Goal: Transaction & Acquisition: Book appointment/travel/reservation

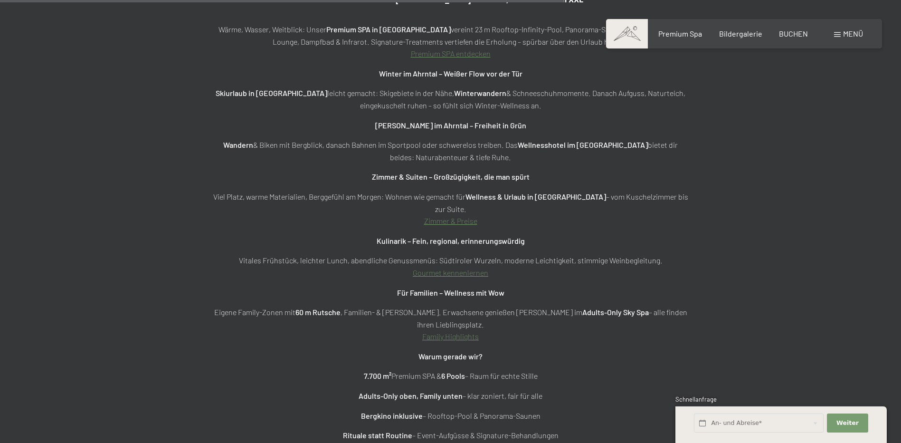
scroll to position [3514, 0]
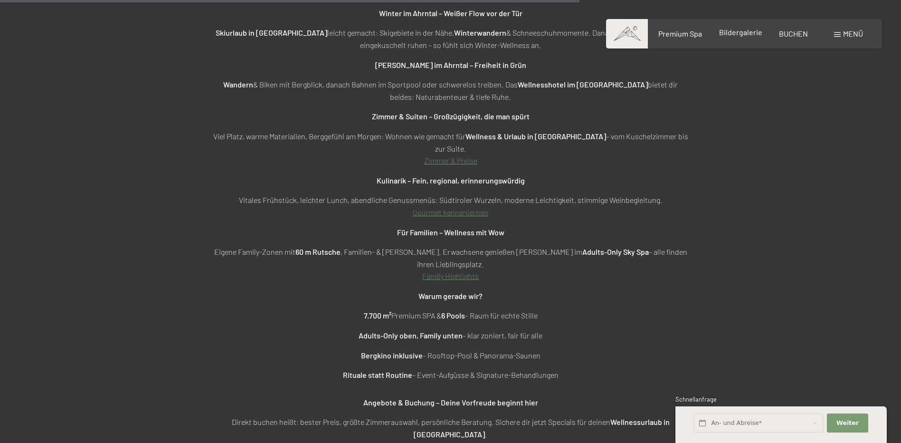
click at [736, 33] on span "Bildergalerie" at bounding box center [740, 32] width 43 height 9
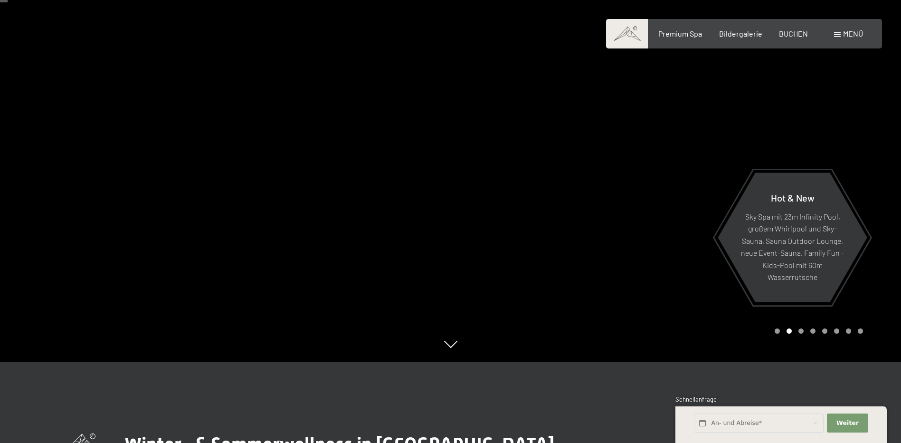
scroll to position [0, 0]
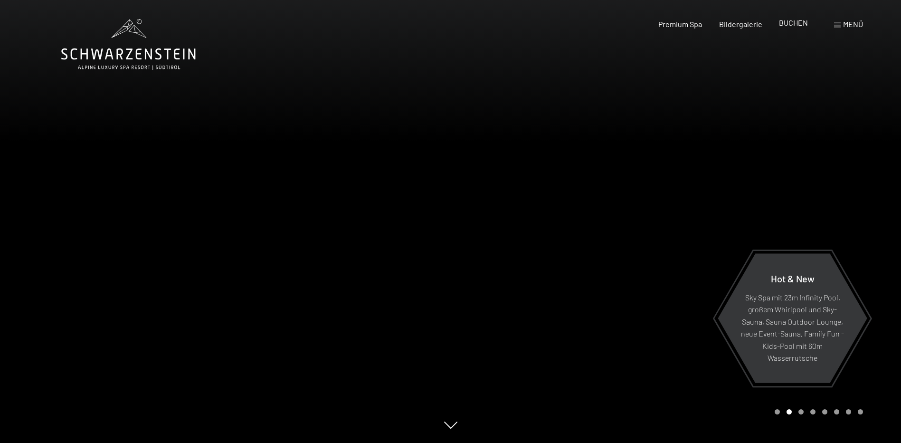
click at [795, 21] on span "BUCHEN" at bounding box center [793, 22] width 29 height 9
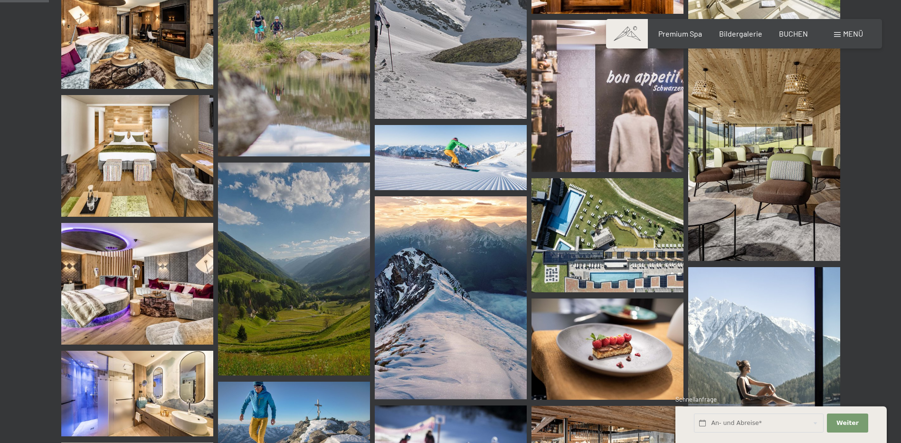
scroll to position [665, 0]
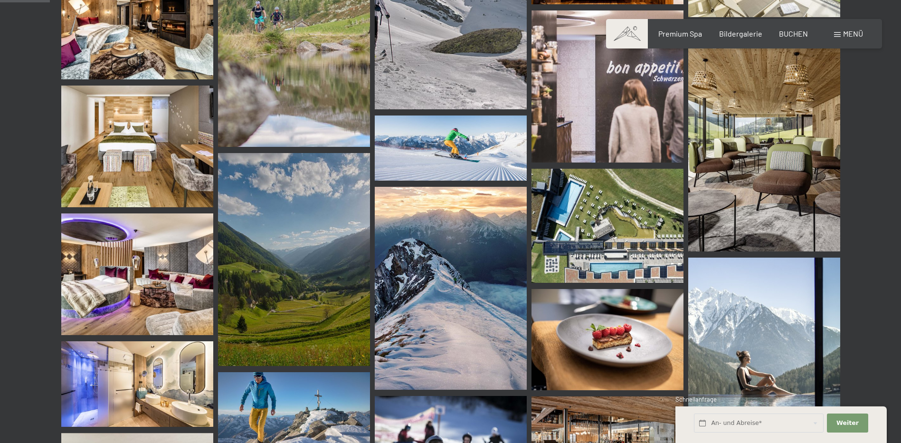
click at [148, 288] on img at bounding box center [137, 274] width 152 height 122
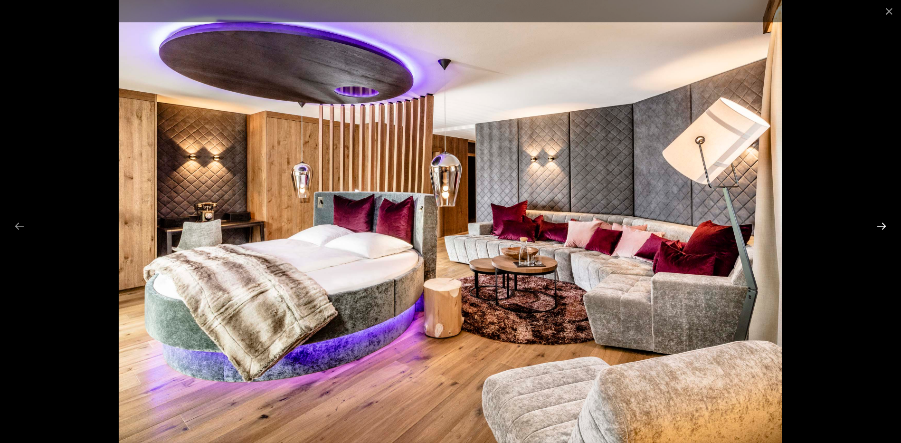
click at [883, 225] on button "Next slide" at bounding box center [881, 226] width 20 height 19
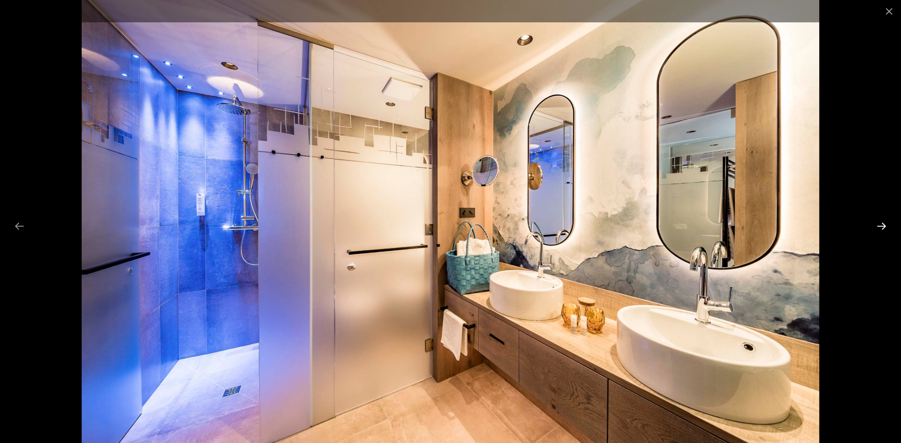
click at [883, 225] on button "Next slide" at bounding box center [881, 226] width 20 height 19
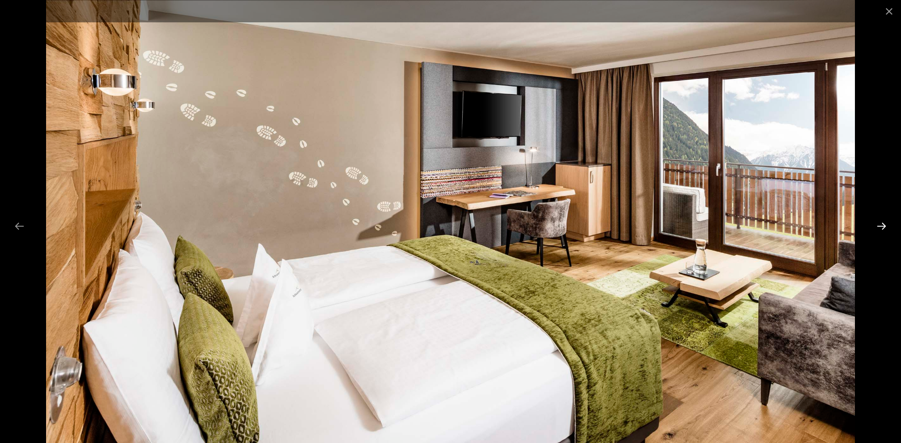
click at [883, 225] on button "Next slide" at bounding box center [881, 226] width 20 height 19
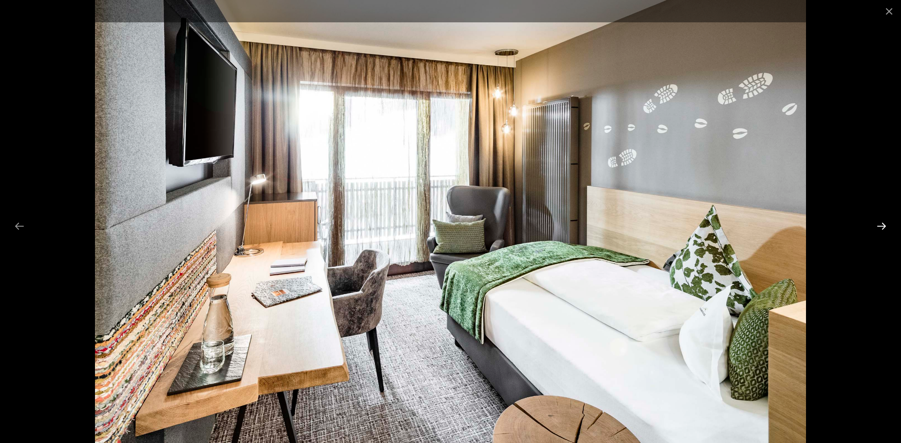
click at [882, 224] on button "Next slide" at bounding box center [881, 226] width 20 height 19
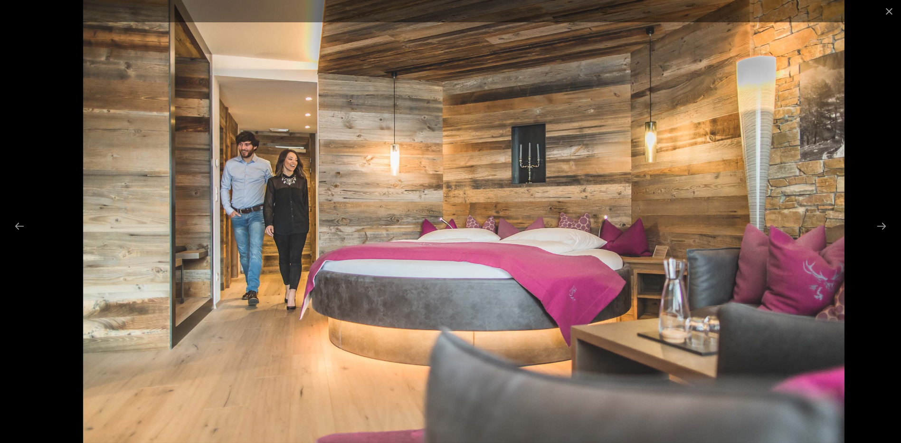
drag, startPoint x: 667, startPoint y: 159, endPoint x: 689, endPoint y: 162, distance: 22.1
click at [689, 162] on img at bounding box center [463, 221] width 761 height 443
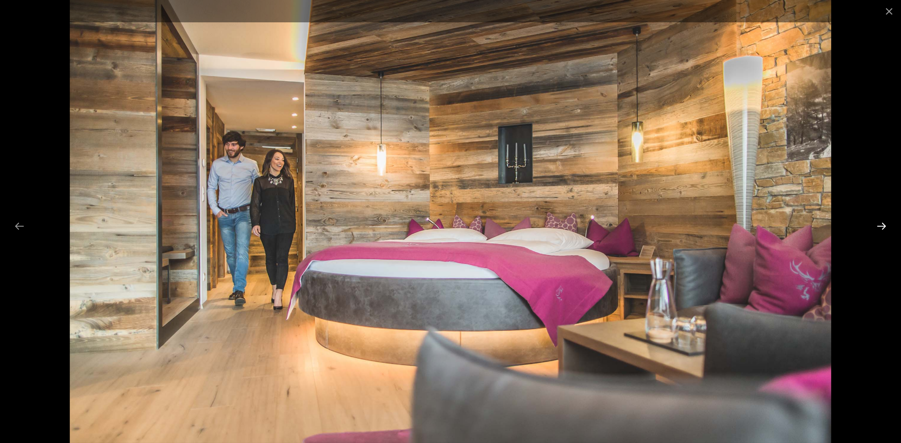
click at [882, 225] on button "Next slide" at bounding box center [881, 226] width 20 height 19
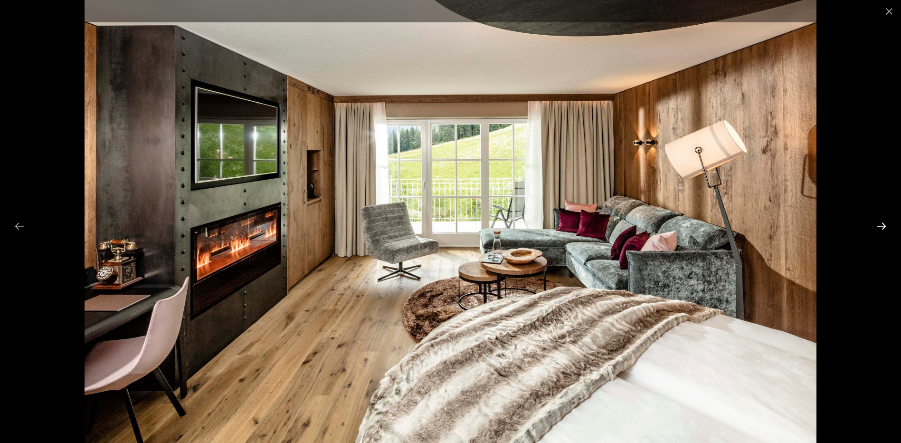
click at [882, 225] on button "Next slide" at bounding box center [881, 226] width 20 height 19
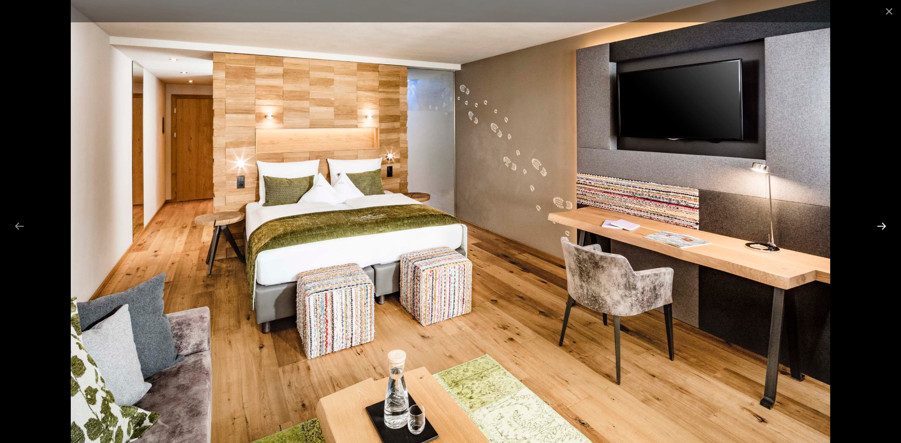
click at [882, 225] on button "Next slide" at bounding box center [881, 226] width 20 height 19
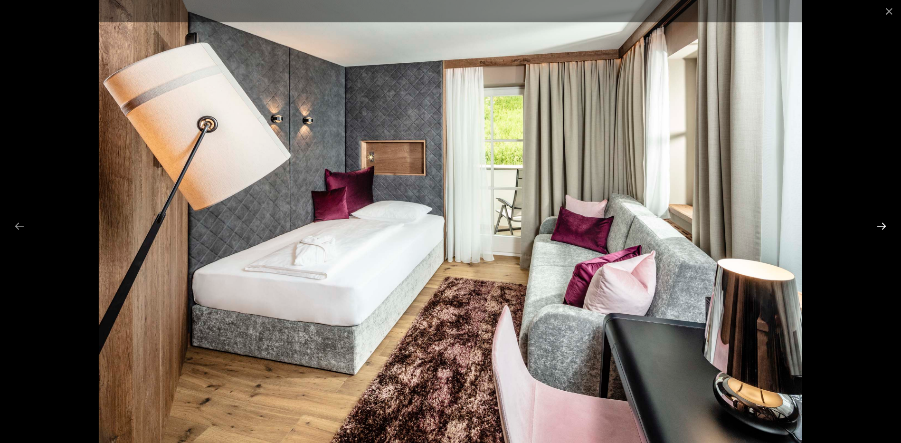
click at [882, 225] on button "Next slide" at bounding box center [881, 226] width 20 height 19
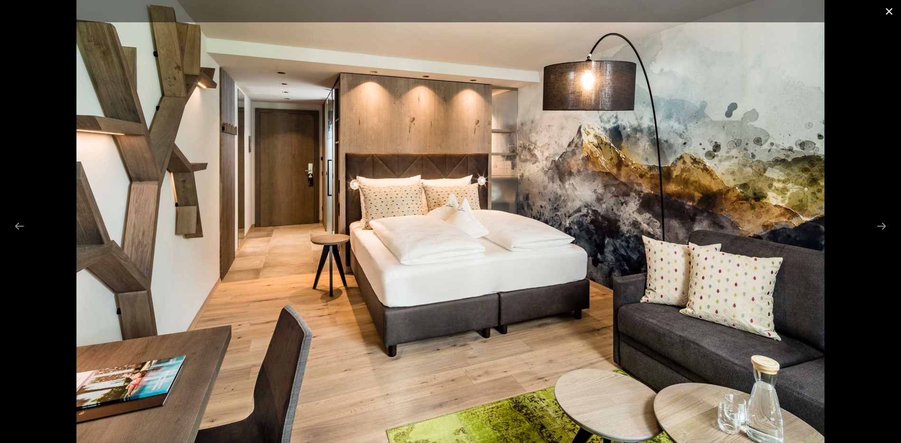
click at [888, 8] on button "Close gallery" at bounding box center [889, 11] width 24 height 22
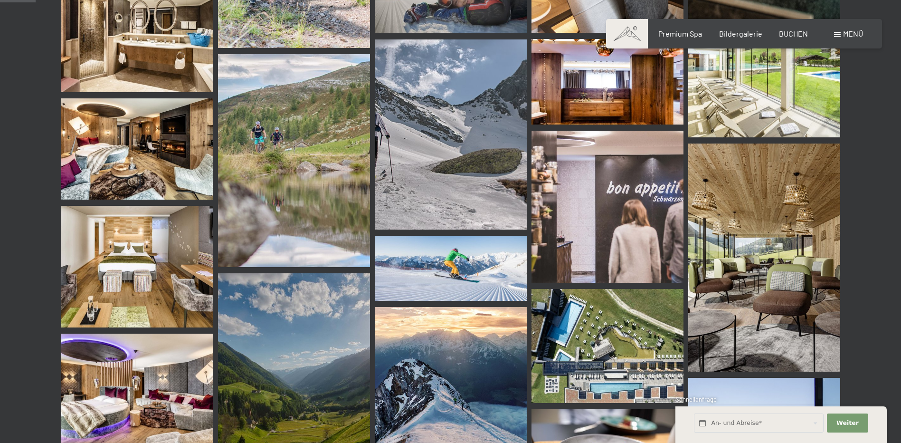
scroll to position [475, 0]
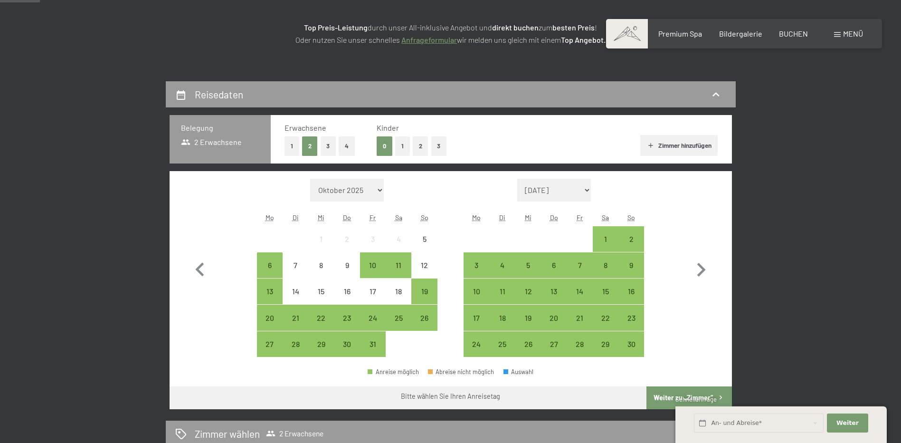
scroll to position [142, 0]
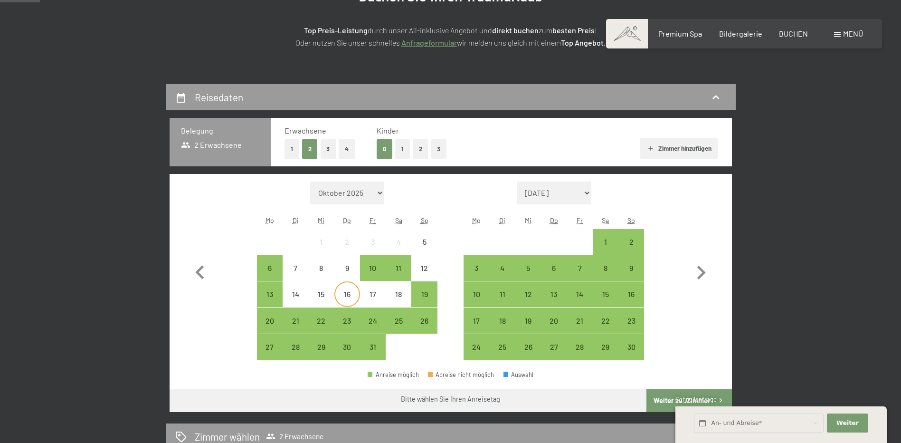
click at [349, 296] on div "16" at bounding box center [347, 302] width 24 height 24
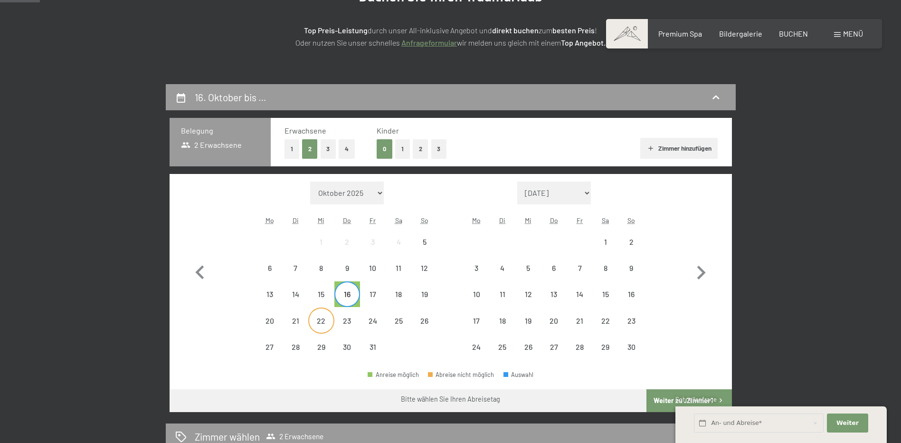
click at [321, 326] on div "22" at bounding box center [321, 329] width 24 height 24
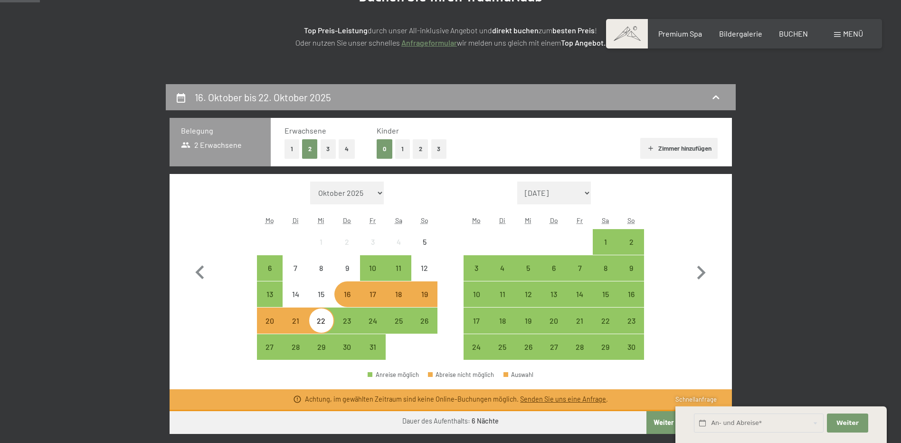
click at [466, 234] on div at bounding box center [476, 242] width 26 height 26
click at [372, 298] on div "17" at bounding box center [373, 302] width 24 height 24
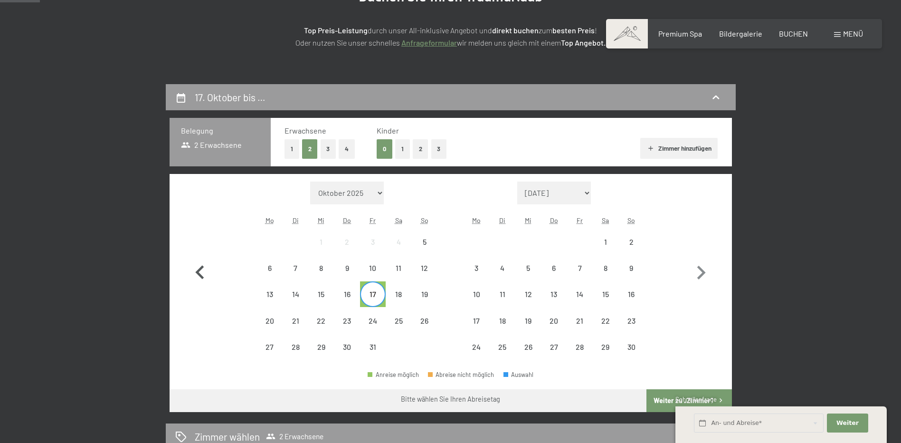
click at [197, 272] on icon "button" at bounding box center [199, 272] width 9 height 14
click at [348, 189] on select "Oktober 2025 November 2025 Dezember 2025 Januar 2026 Februar 2026 März 2026 Apr…" at bounding box center [347, 192] width 74 height 23
click at [310, 181] on select "Oktober 2025 November 2025 Dezember 2025 Januar 2026 Februar 2026 März 2026 Apr…" at bounding box center [347, 192] width 74 height 23
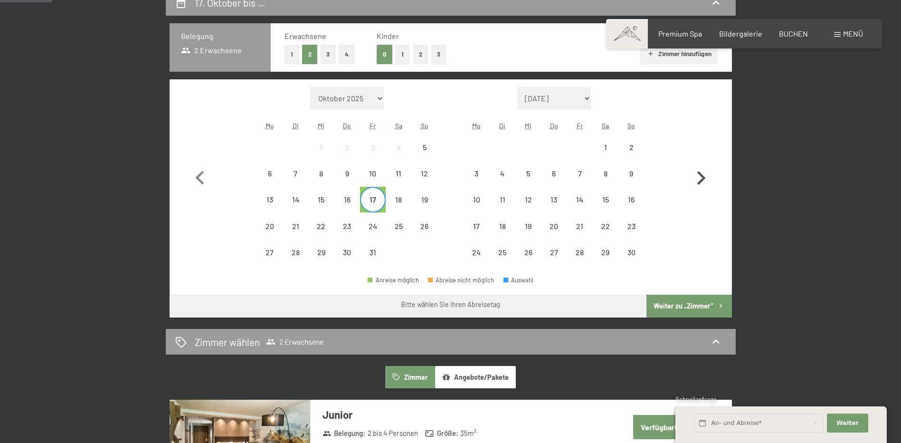
scroll to position [237, 0]
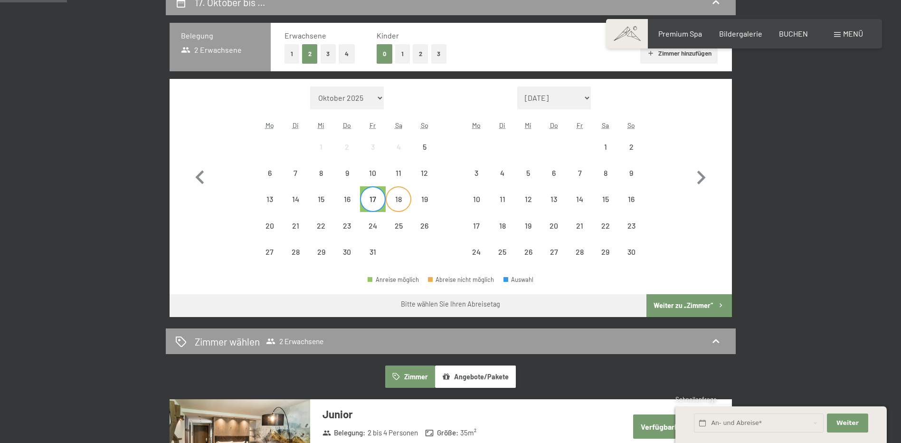
click at [396, 200] on div "18" at bounding box center [399, 207] width 24 height 24
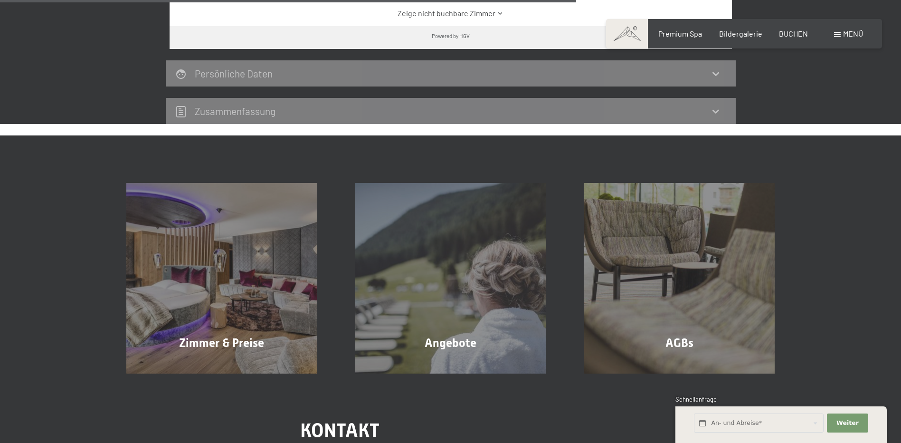
scroll to position [712, 0]
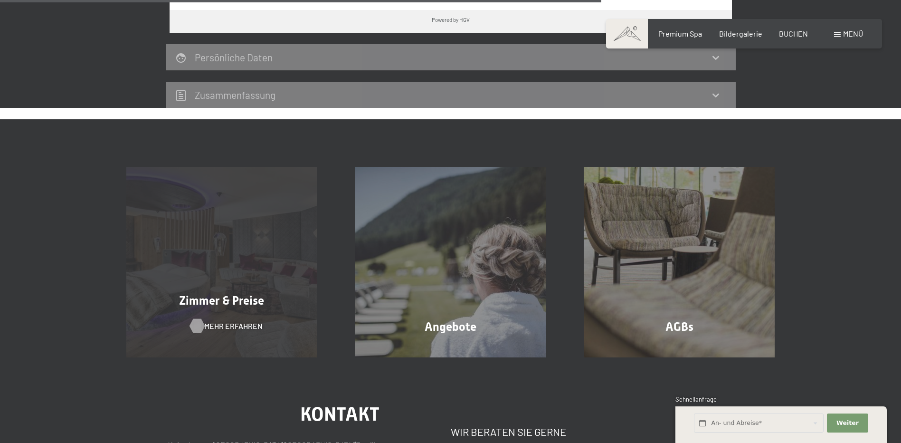
click at [222, 323] on span "Mehr erfahren" at bounding box center [233, 326] width 58 height 10
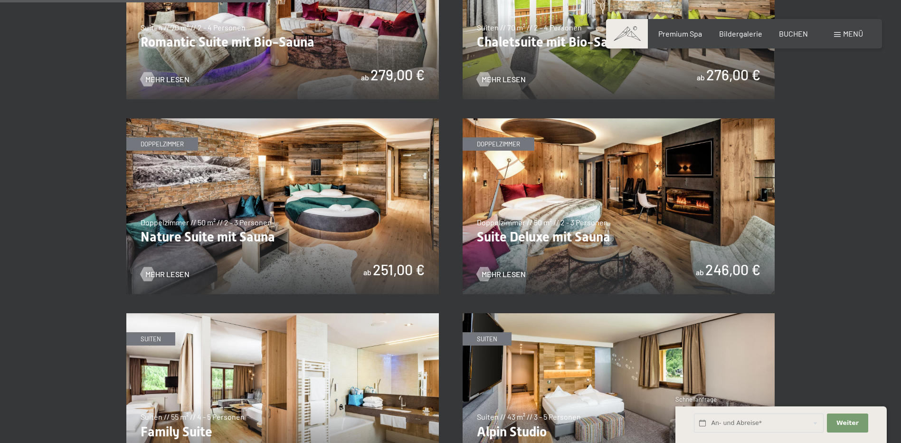
scroll to position [902, 0]
click at [182, 274] on span "Mehr Lesen" at bounding box center [177, 274] width 44 height 10
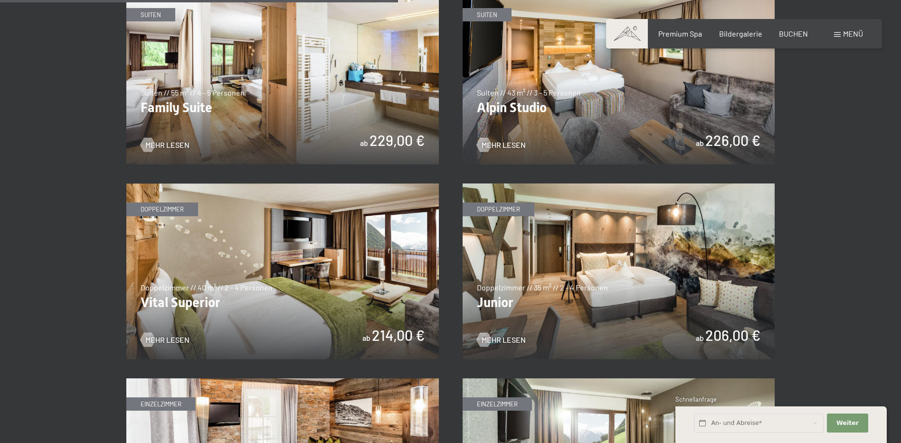
scroll to position [1377, 0]
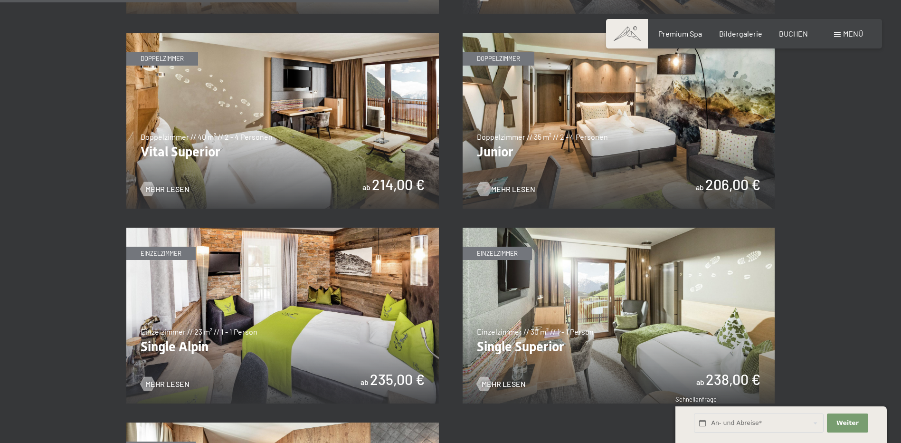
click at [513, 185] on span "Mehr Lesen" at bounding box center [513, 189] width 44 height 10
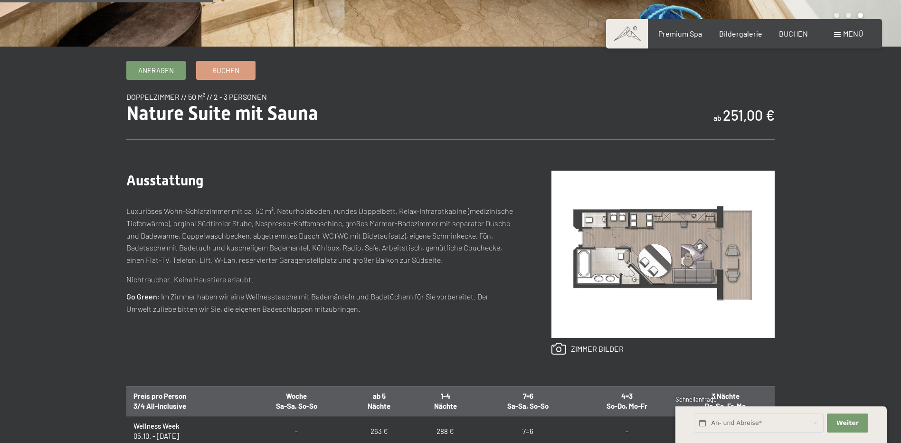
scroll to position [285, 0]
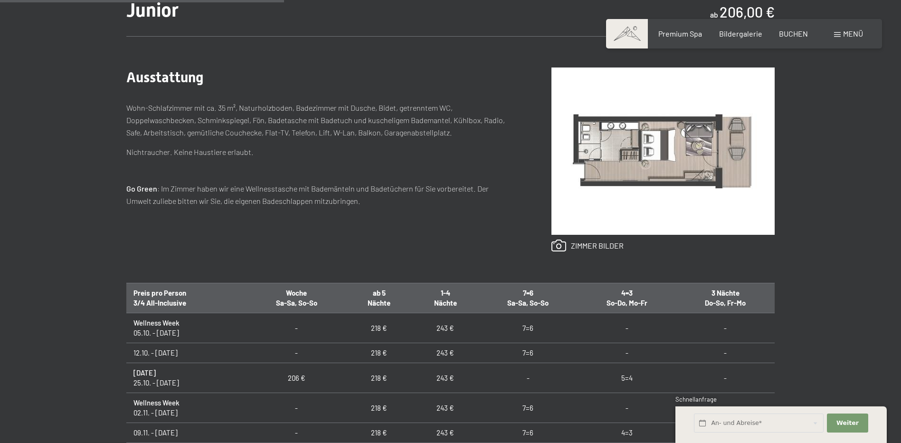
scroll to position [380, 0]
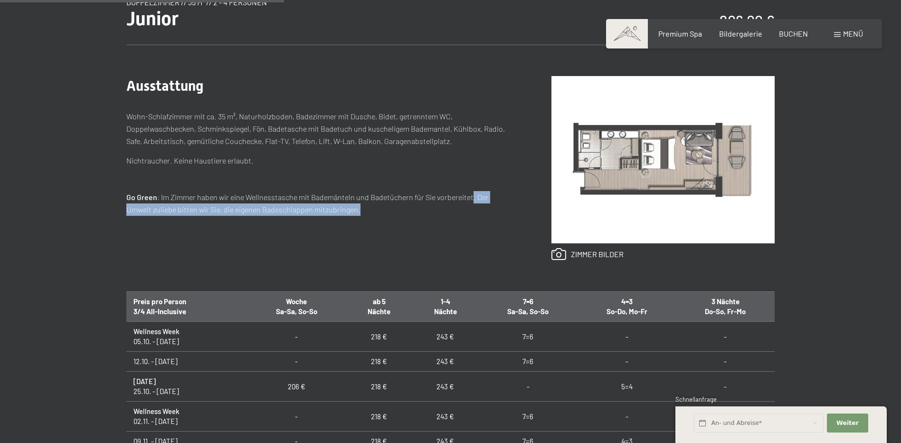
drag, startPoint x: 474, startPoint y: 196, endPoint x: 508, endPoint y: 214, distance: 38.4
click at [508, 214] on p "Go Green : Im [PERSON_NAME] haben wir eine Wellnesstasche mit Bademänteln und B…" at bounding box center [319, 203] width 387 height 24
click at [393, 234] on div "Ausstattung Wohn-Schlafzimmer mit ca. 35 m², Naturholzboden, Badezimmer mit Dus…" at bounding box center [319, 168] width 387 height 184
click at [63, 255] on div "Anfragen Buchen Doppelzimmer // 35 m² // 2 - 4 Personen Junior ab 206,00 € Auss…" at bounding box center [450, 275] width 901 height 618
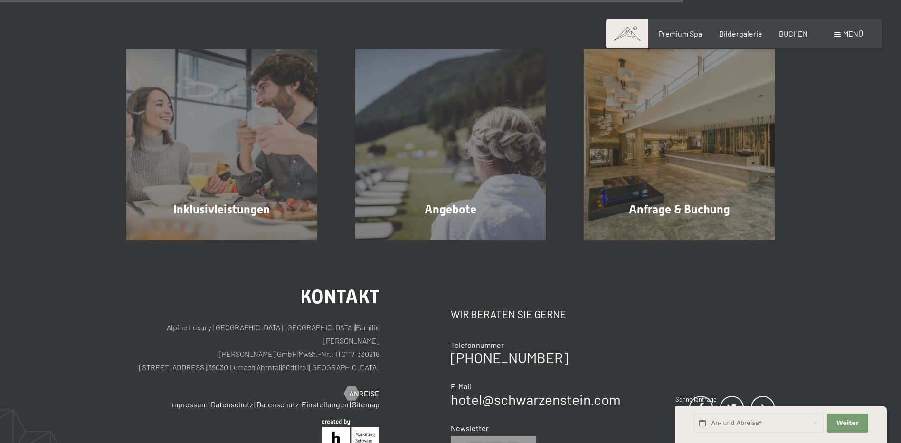
scroll to position [1045, 0]
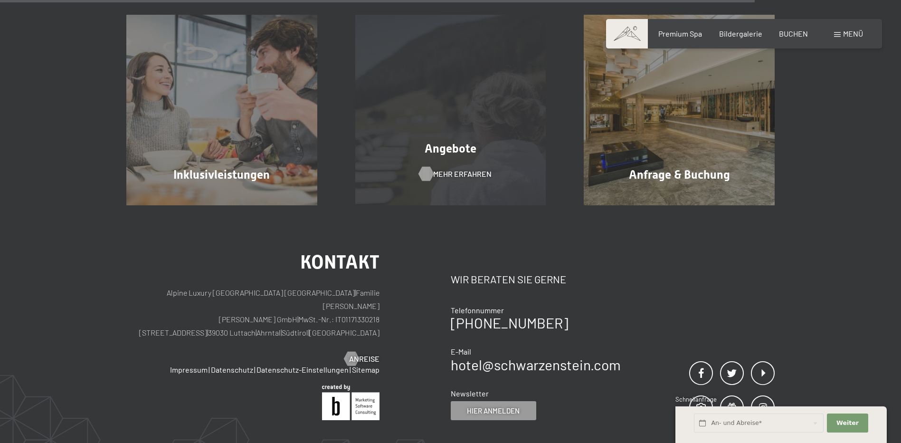
click at [444, 174] on span "Mehr erfahren" at bounding box center [462, 174] width 58 height 10
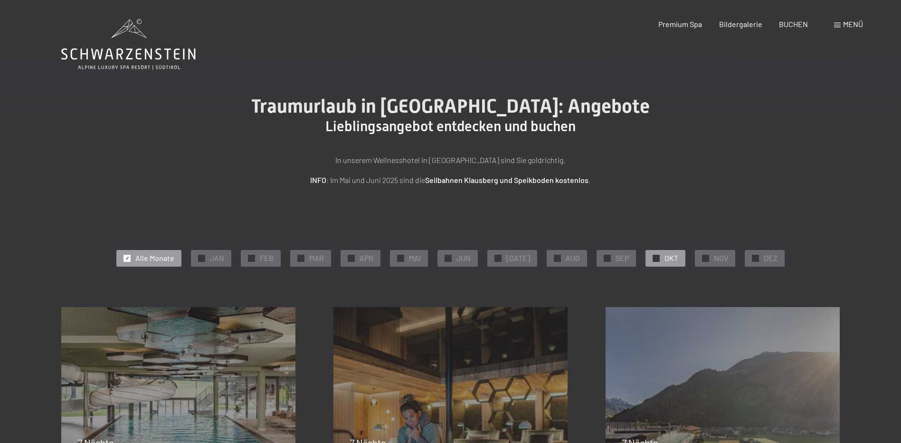
click at [664, 258] on span "OKT" at bounding box center [671, 258] width 14 height 10
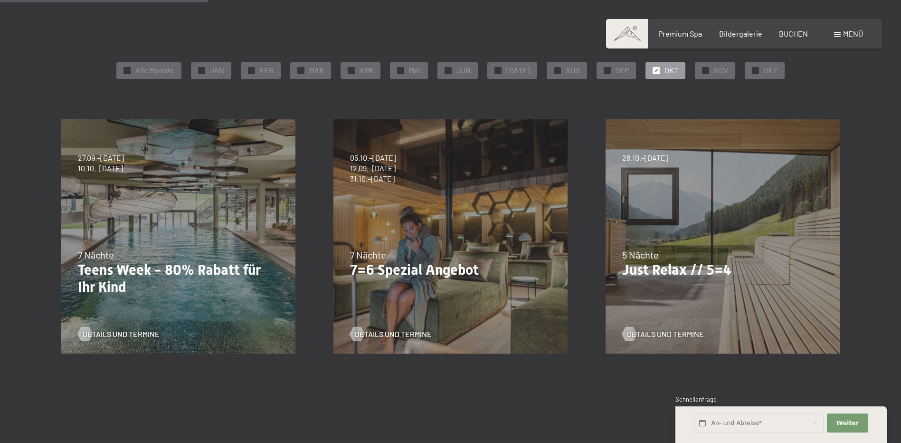
scroll to position [190, 0]
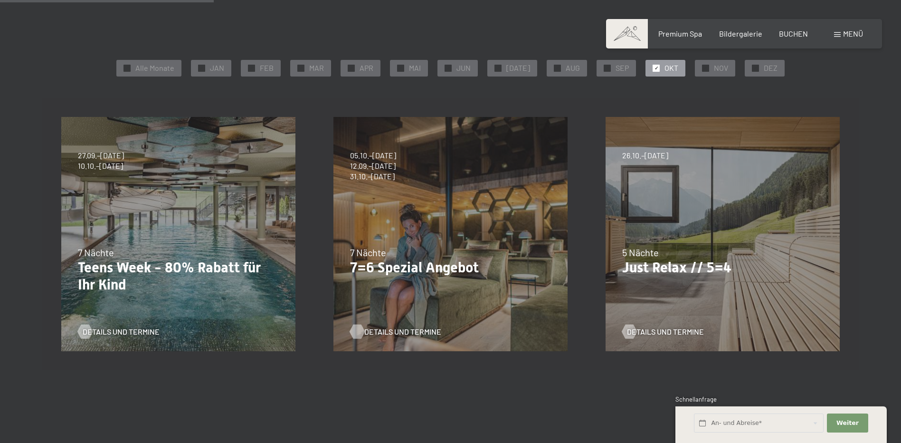
click at [399, 328] on span "Details und Termine" at bounding box center [402, 331] width 77 height 10
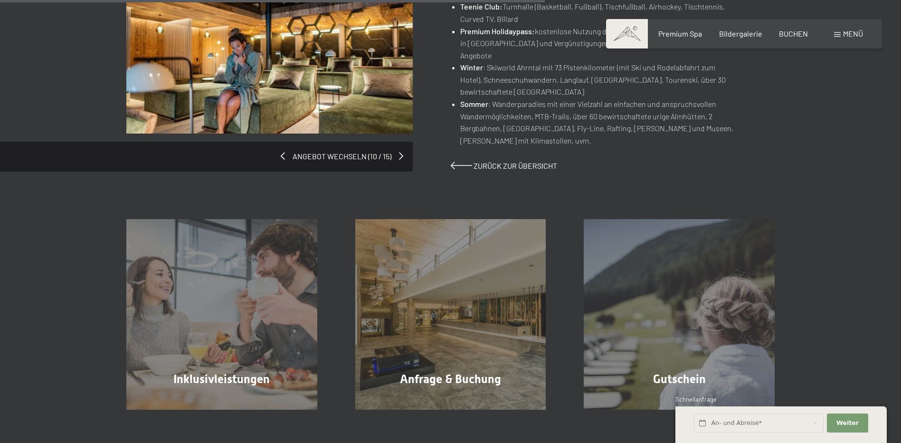
scroll to position [760, 0]
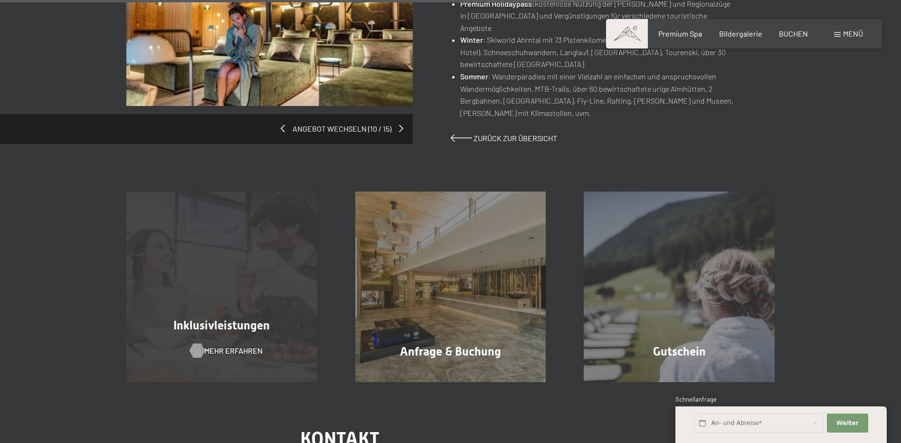
click at [201, 343] on div at bounding box center [197, 350] width 8 height 14
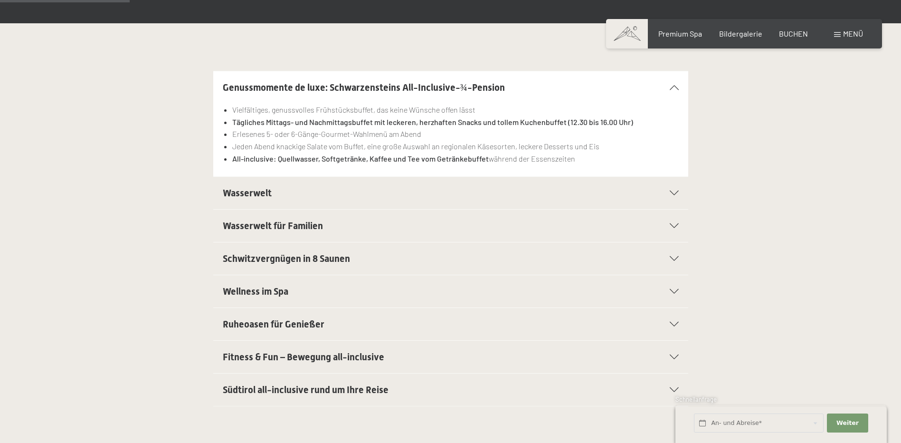
scroll to position [285, 0]
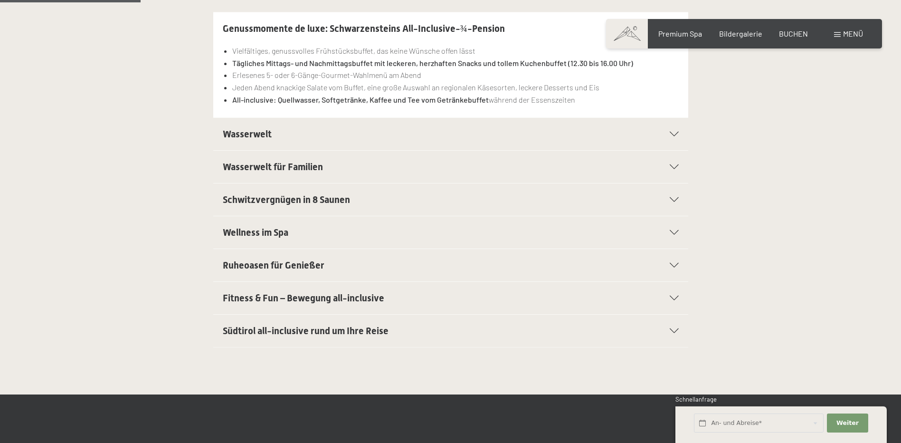
click at [331, 197] on span "Schwitzvergnügen in 8 Saunen" at bounding box center [286, 199] width 127 height 11
